Goal: Information Seeking & Learning: Learn about a topic

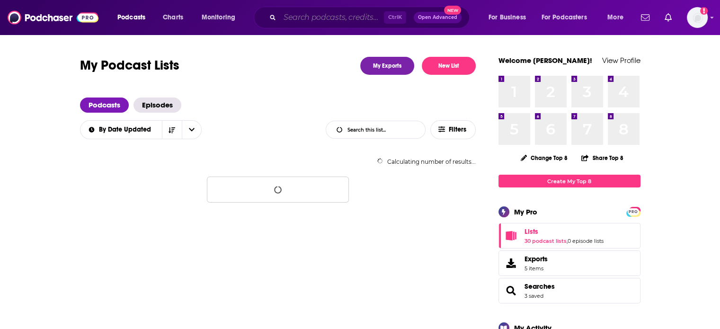
click at [323, 19] on input "Search podcasts, credits, & more..." at bounding box center [332, 17] width 104 height 15
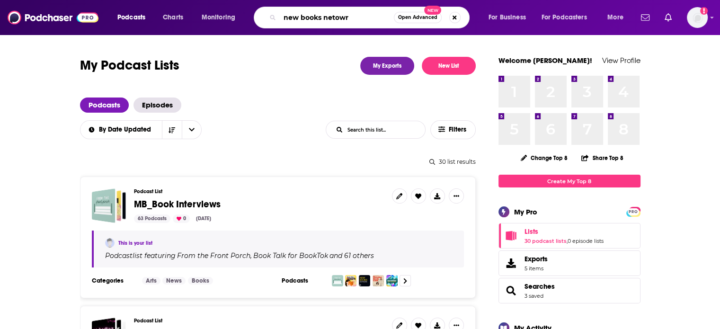
type input "new books netowrk"
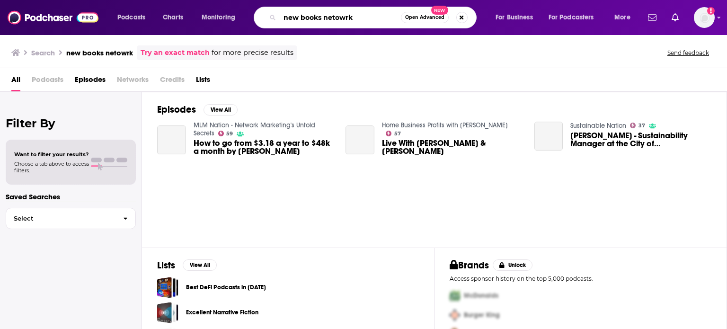
click at [327, 15] on input "new books netowrk" at bounding box center [340, 17] width 121 height 15
type input "new books network"
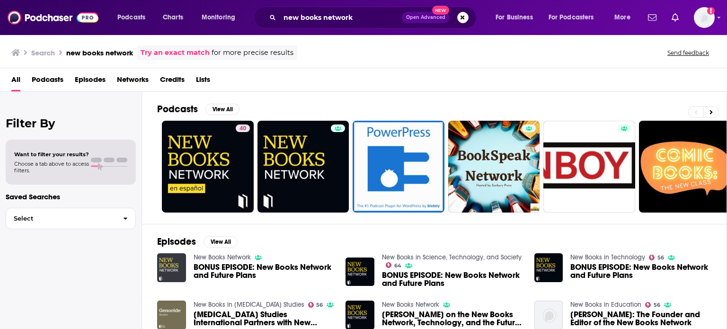
click at [172, 273] on img "BONUS EPISODE: New Books Network and Future Plans" at bounding box center [171, 267] width 29 height 29
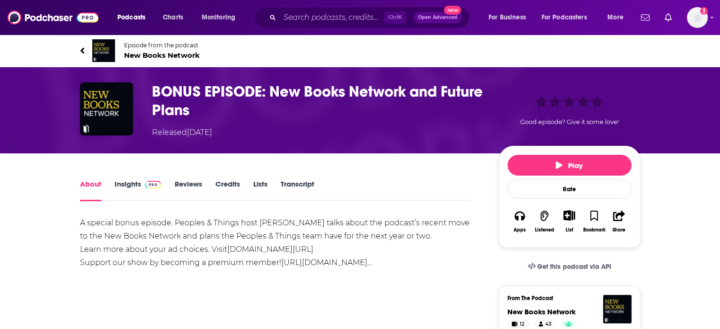
click at [172, 52] on span "New Books Network" at bounding box center [162, 55] width 76 height 9
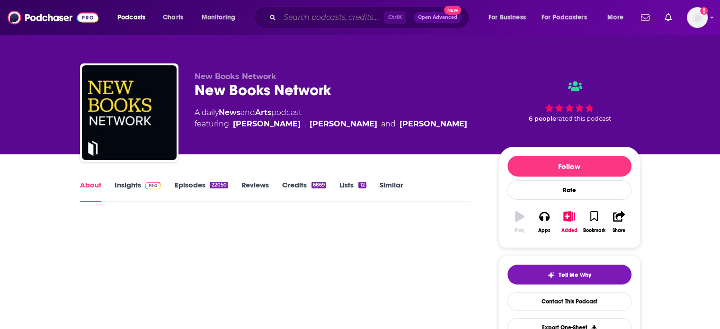
click at [314, 18] on input "Search podcasts, credits, & more..." at bounding box center [332, 17] width 104 height 15
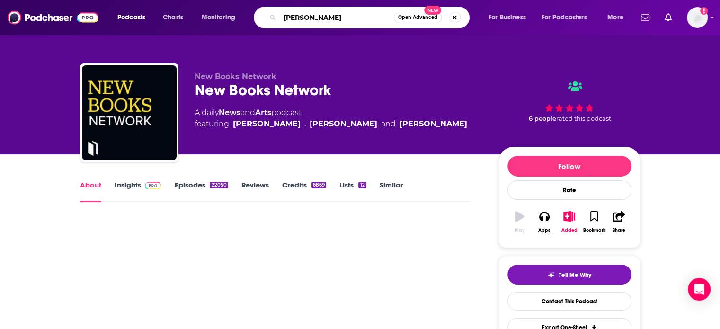
type input "kathleen kaufman"
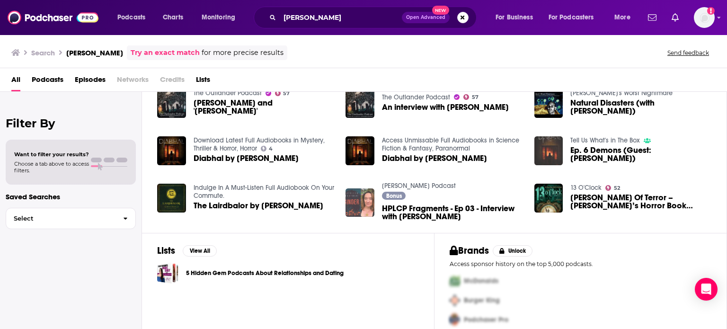
scroll to position [174, 0]
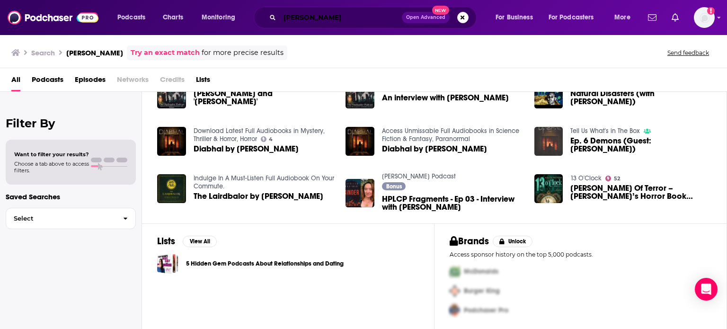
click at [377, 15] on input "kathleen kaufman" at bounding box center [341, 17] width 122 height 15
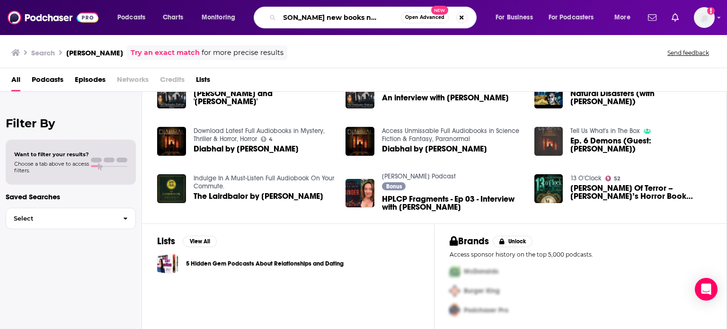
scroll to position [0, 22]
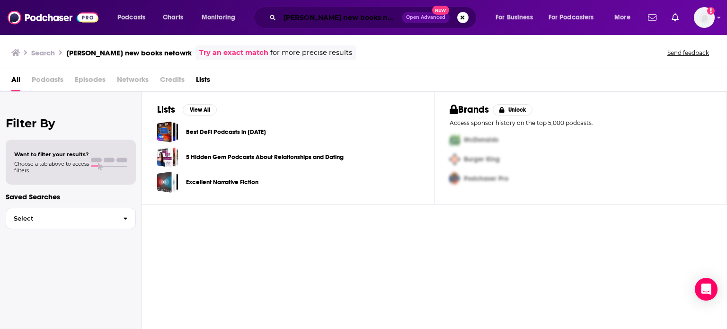
click at [336, 14] on input "kathleen kaufman new books netowrk" at bounding box center [341, 17] width 122 height 15
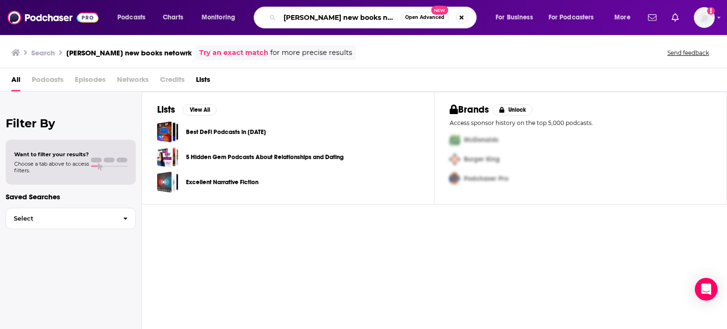
click at [336, 14] on input "kathleen kaufman new books netowrk" at bounding box center [340, 17] width 121 height 15
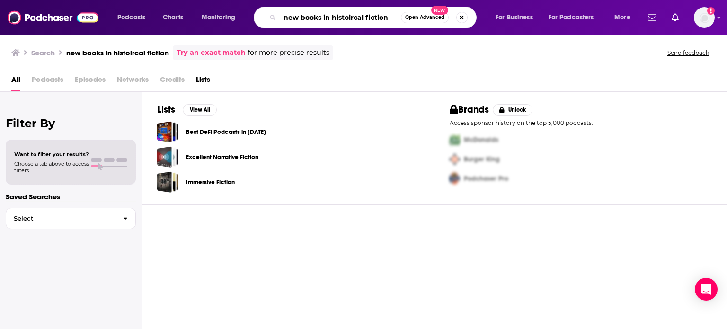
click at [338, 17] on input "new books in histoircal fiction" at bounding box center [340, 17] width 121 height 15
type input "new books in historical fiction"
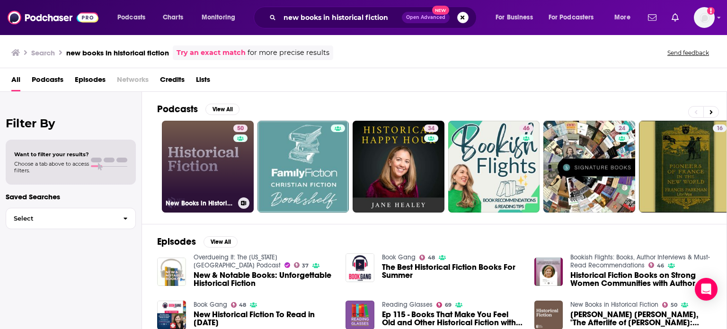
click at [213, 169] on link "50 New Books in Historical Fiction" at bounding box center [208, 167] width 92 height 92
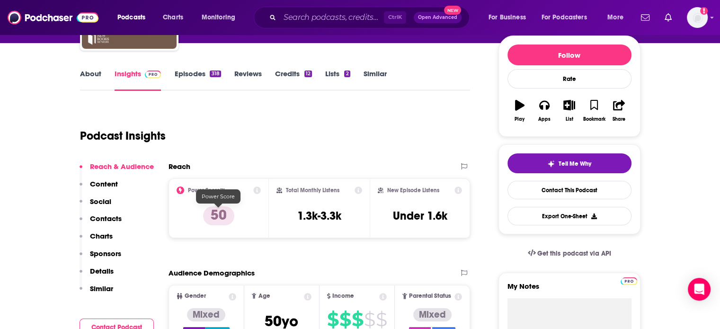
scroll to position [95, 0]
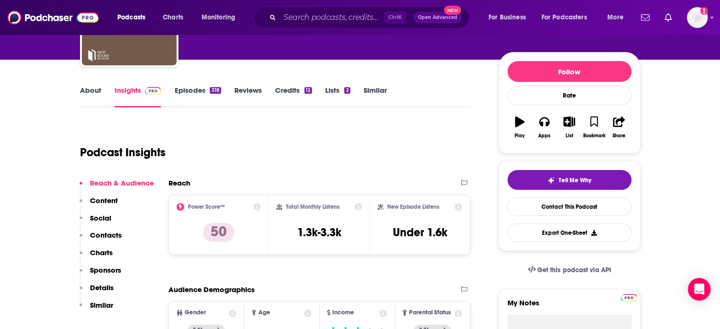
click at [363, 88] on link "Similar" at bounding box center [374, 97] width 23 height 22
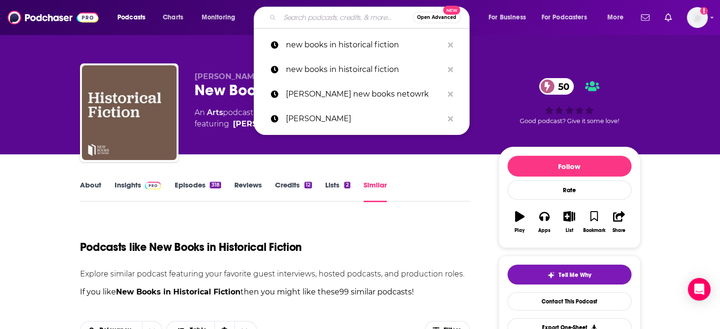
click at [309, 14] on input "Search podcasts, credits, & more..." at bounding box center [346, 17] width 133 height 15
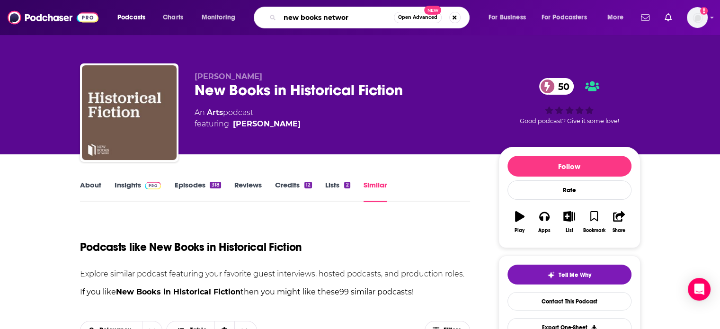
type input "new books network"
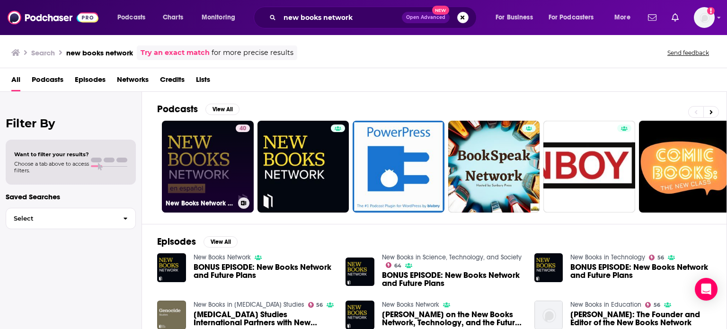
click at [203, 156] on link "40 New Books Network en español" at bounding box center [208, 167] width 92 height 92
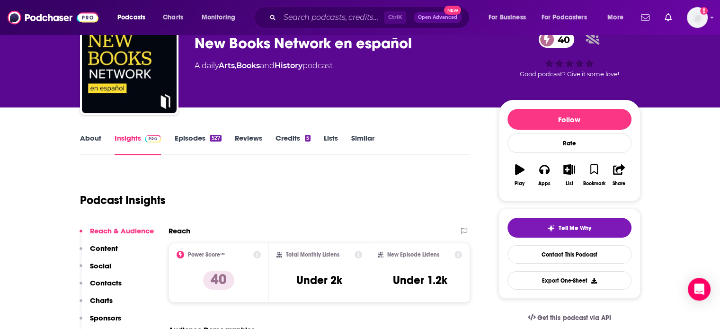
scroll to position [47, 0]
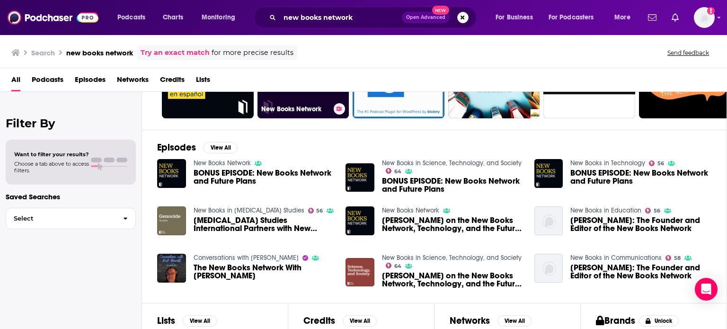
scroll to position [95, 0]
